Goal: Use online tool/utility: Utilize a website feature to perform a specific function

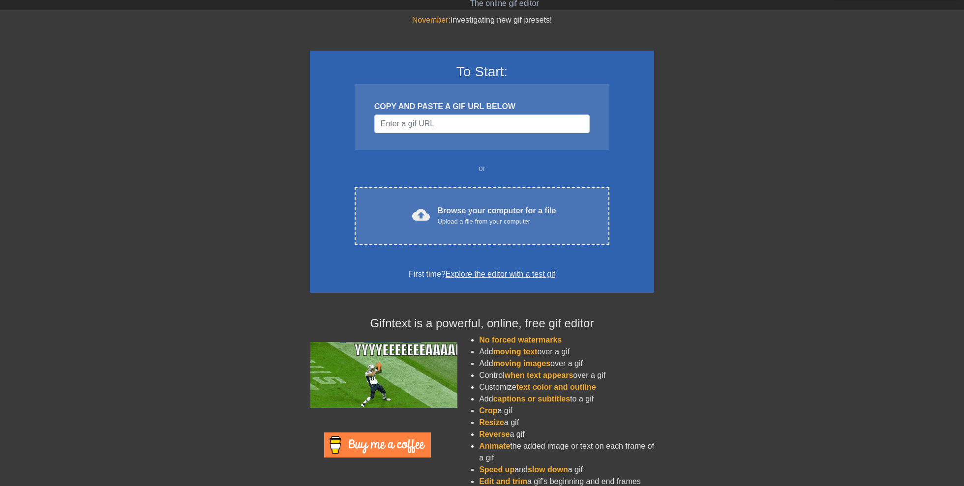
scroll to position [38, 0]
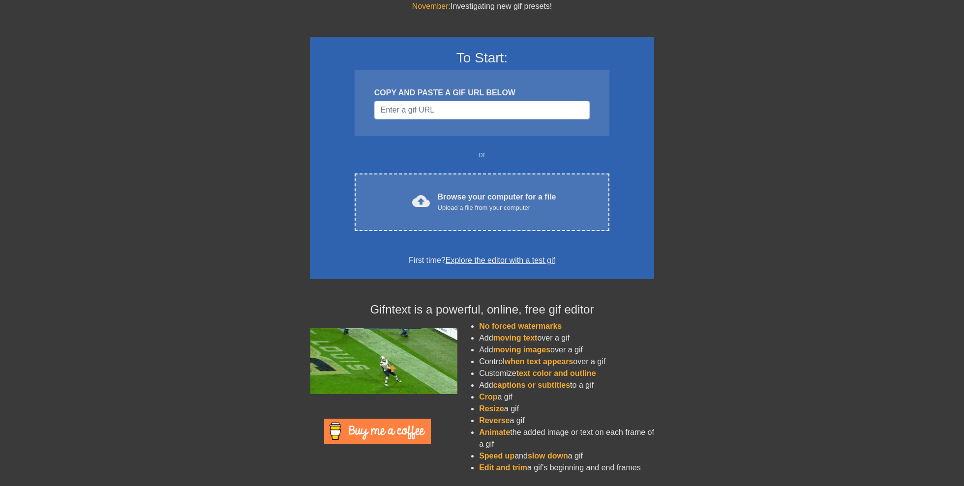
click at [575, 374] on span "text color and outline" at bounding box center [556, 373] width 80 height 8
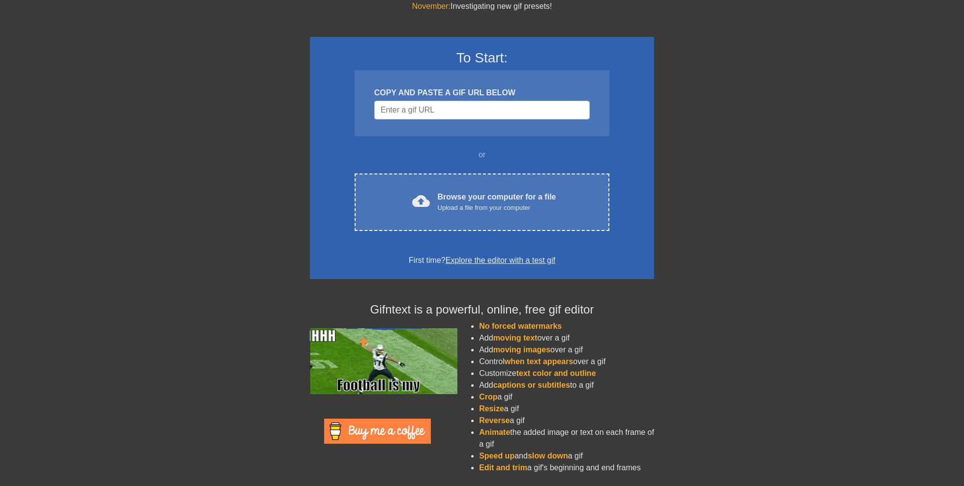
click at [504, 370] on li "Customize text color and outline" at bounding box center [566, 374] width 175 height 12
click at [501, 261] on link "Explore the editor with a test gif" at bounding box center [500, 260] width 110 height 8
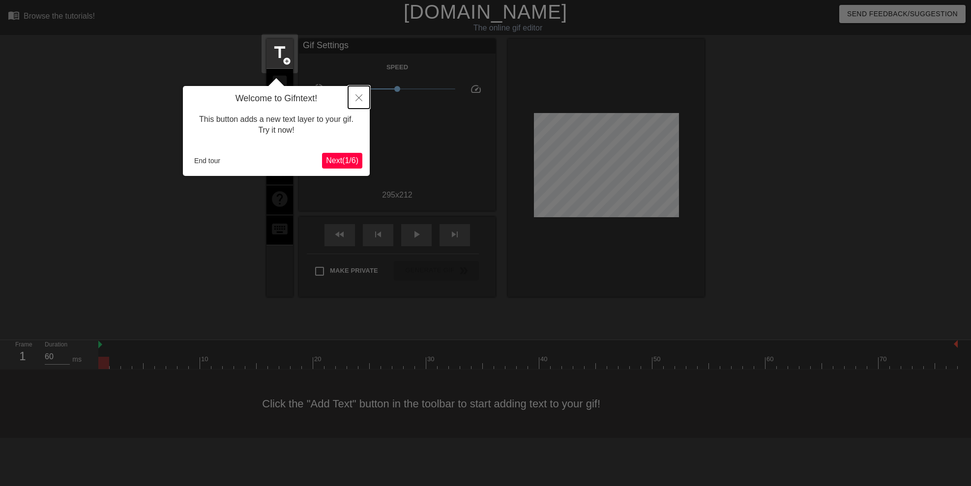
click at [359, 96] on icon "Close" at bounding box center [358, 97] width 7 height 7
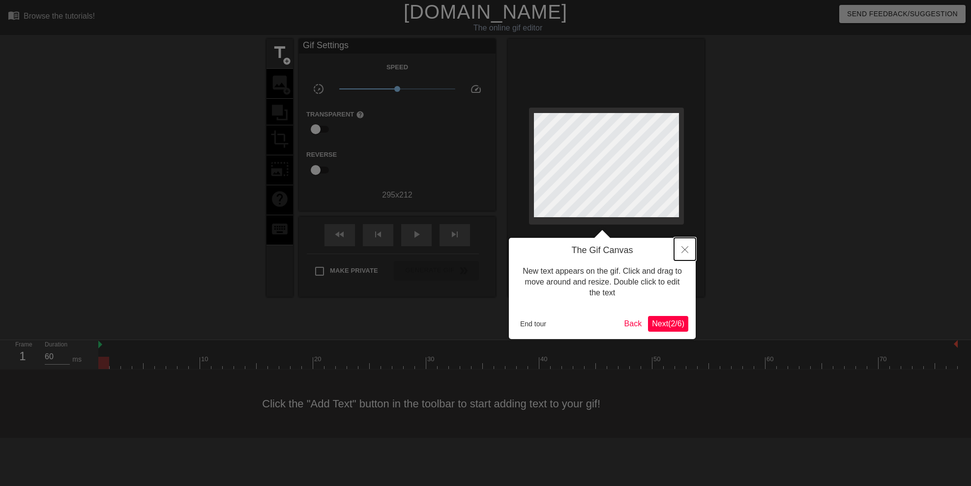
click at [687, 250] on icon "Close" at bounding box center [684, 249] width 7 height 7
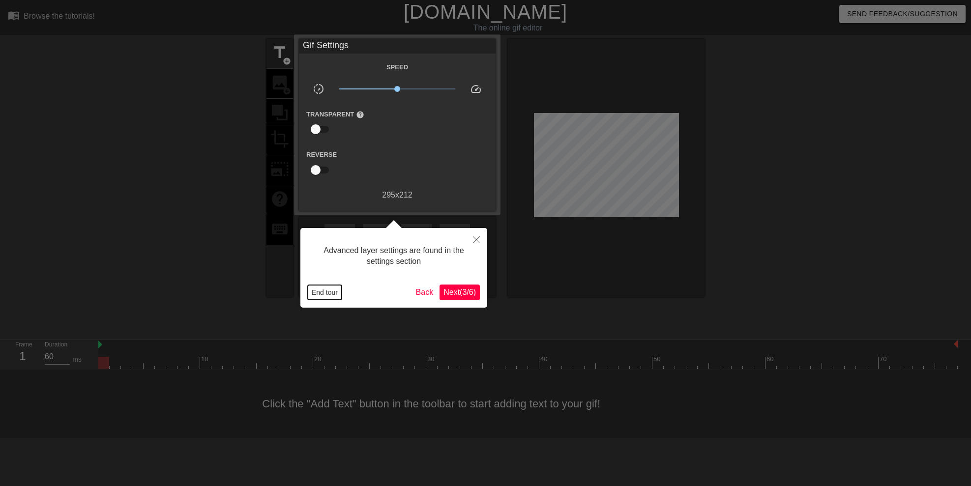
click at [323, 293] on button "End tour" at bounding box center [325, 292] width 34 height 15
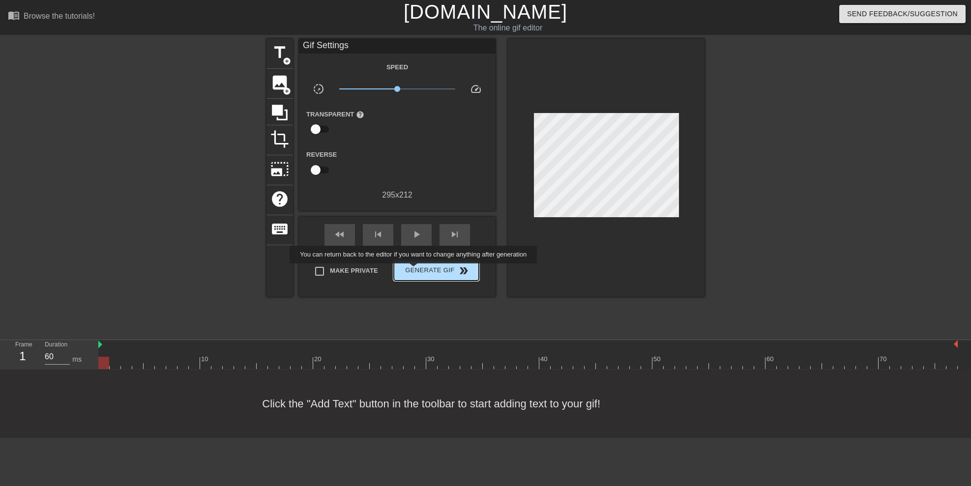
click at [414, 270] on span "Generate Gif double_arrow" at bounding box center [436, 271] width 77 height 12
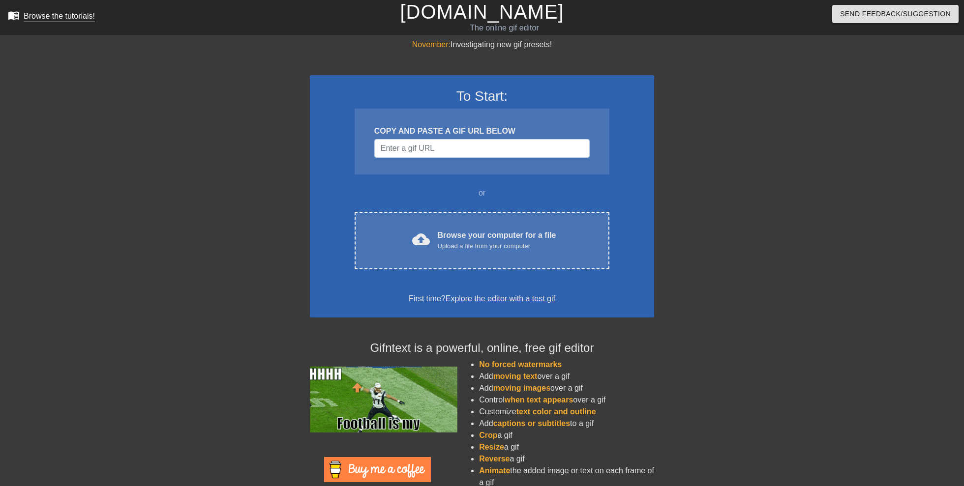
click at [41, 12] on div "Browse the tutorials!" at bounding box center [59, 16] width 71 height 8
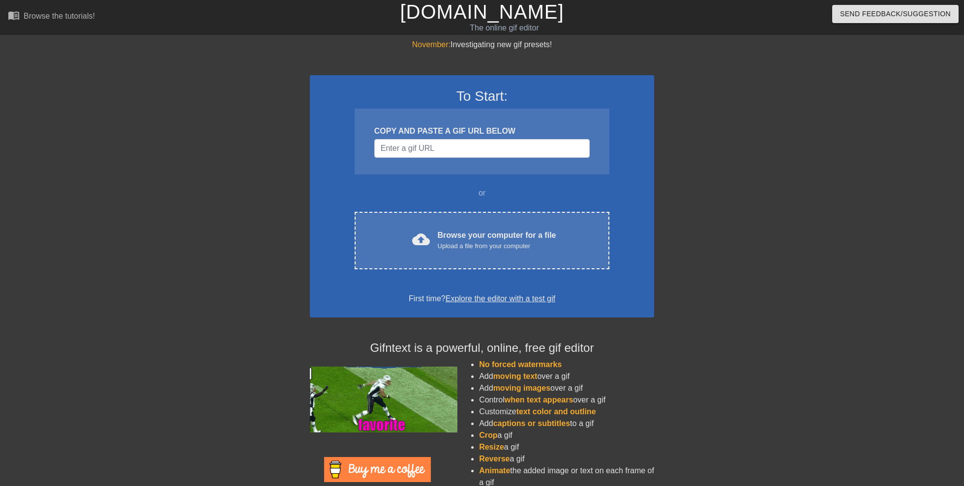
click at [64, 15] on div "Browse the tutorials!" at bounding box center [59, 16] width 71 height 8
